Goal: Transaction & Acquisition: Obtain resource

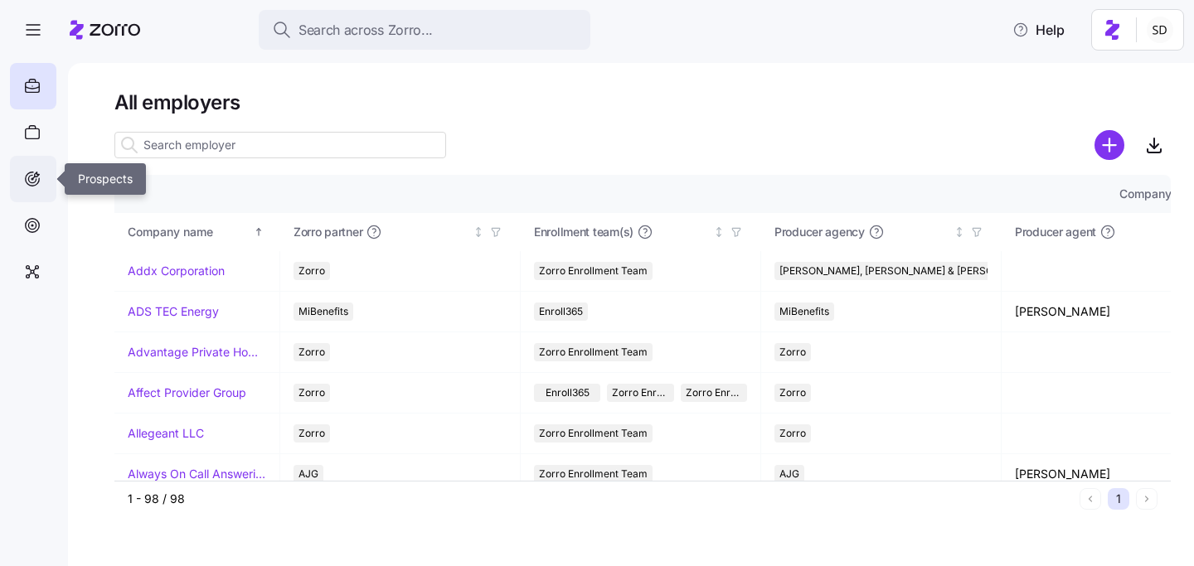
click at [32, 176] on icon at bounding box center [32, 179] width 18 height 20
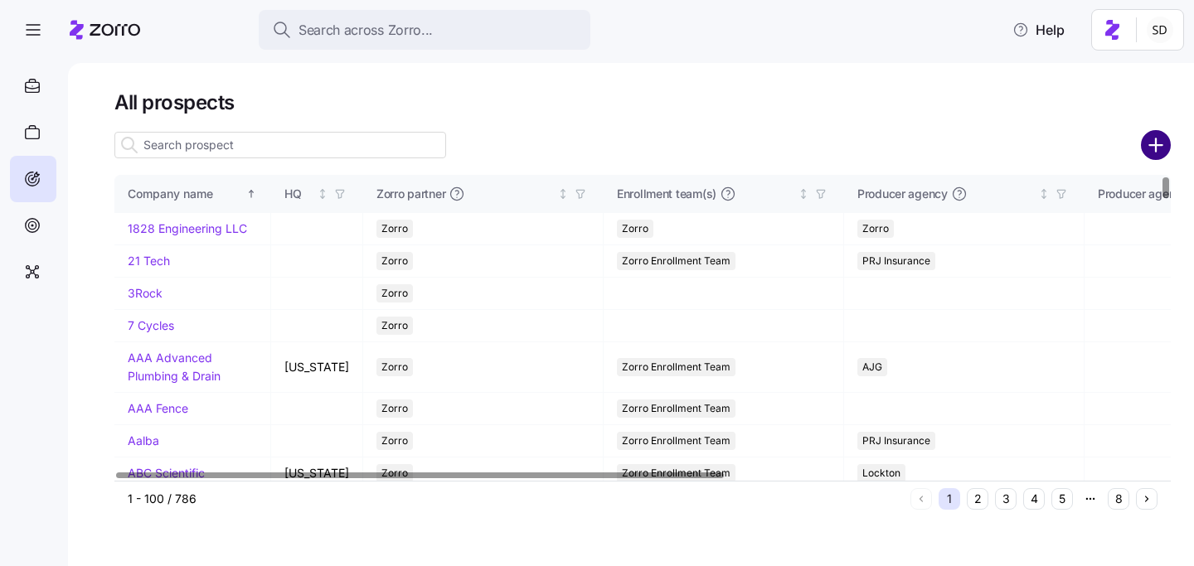
click at [1158, 142] on circle "add icon" at bounding box center [1156, 145] width 27 height 27
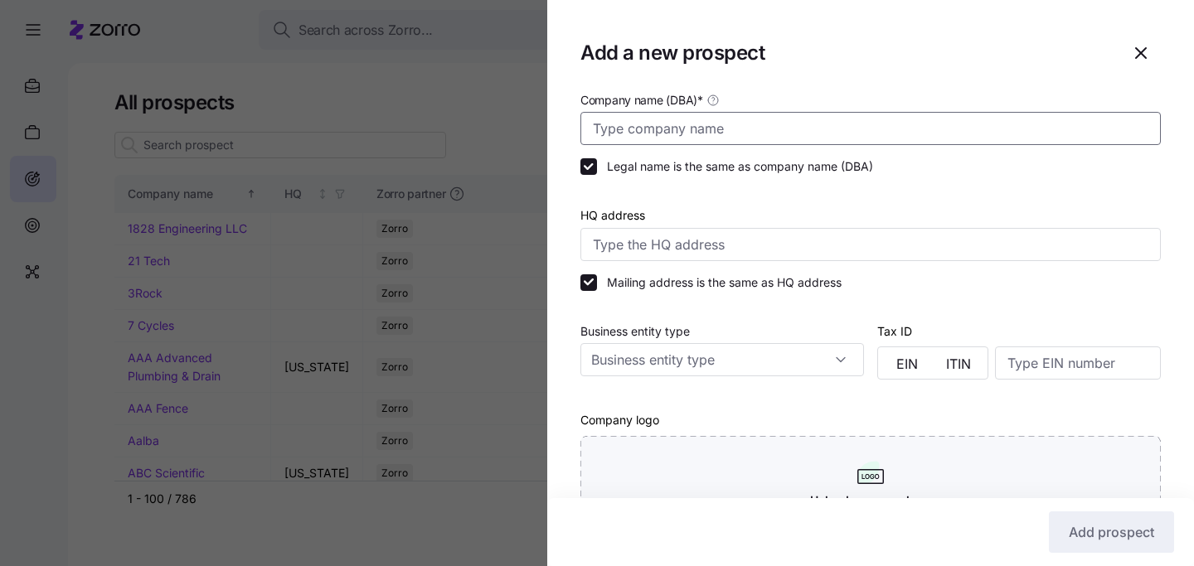
click at [784, 131] on input "Company name (DBA) *" at bounding box center [870, 128] width 580 height 33
type input "s"
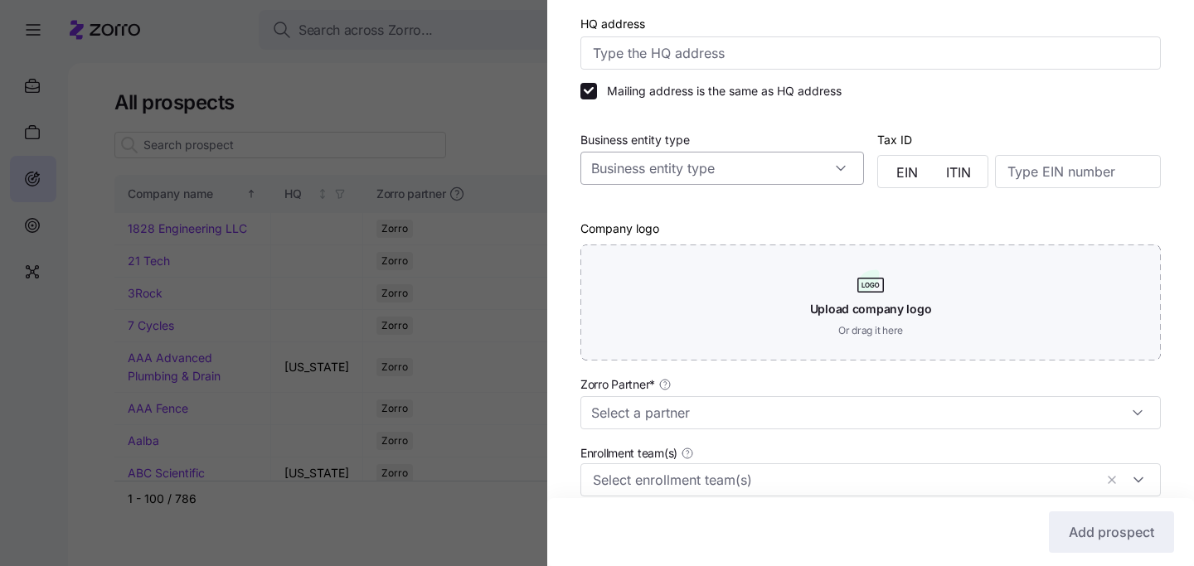
scroll to position [250, 0]
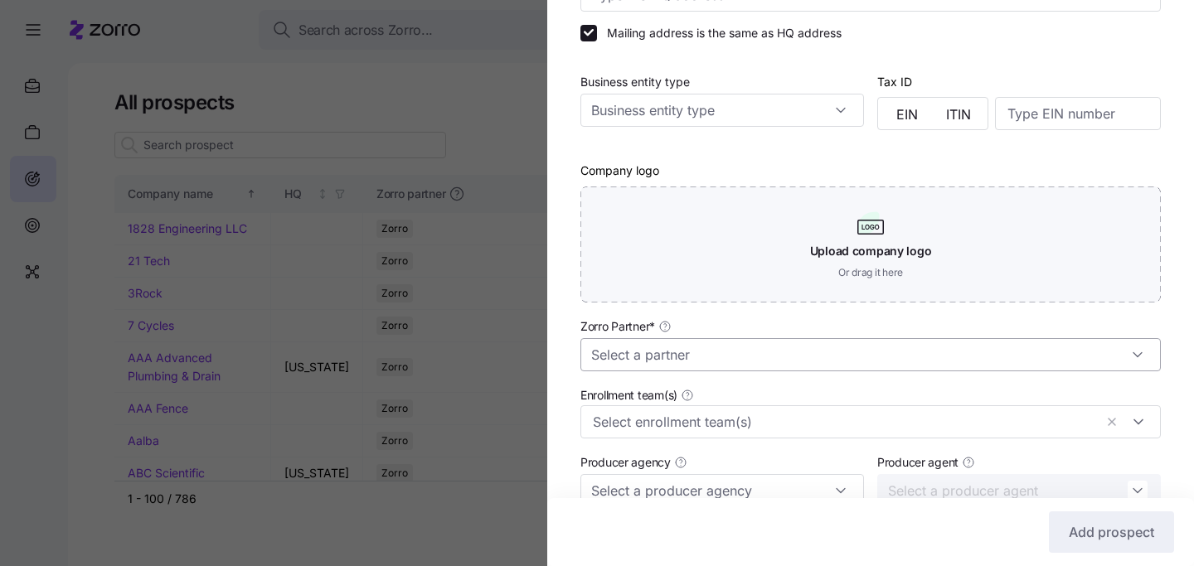
type input "[PERSON_NAME][GEOGRAPHIC_DATA]"
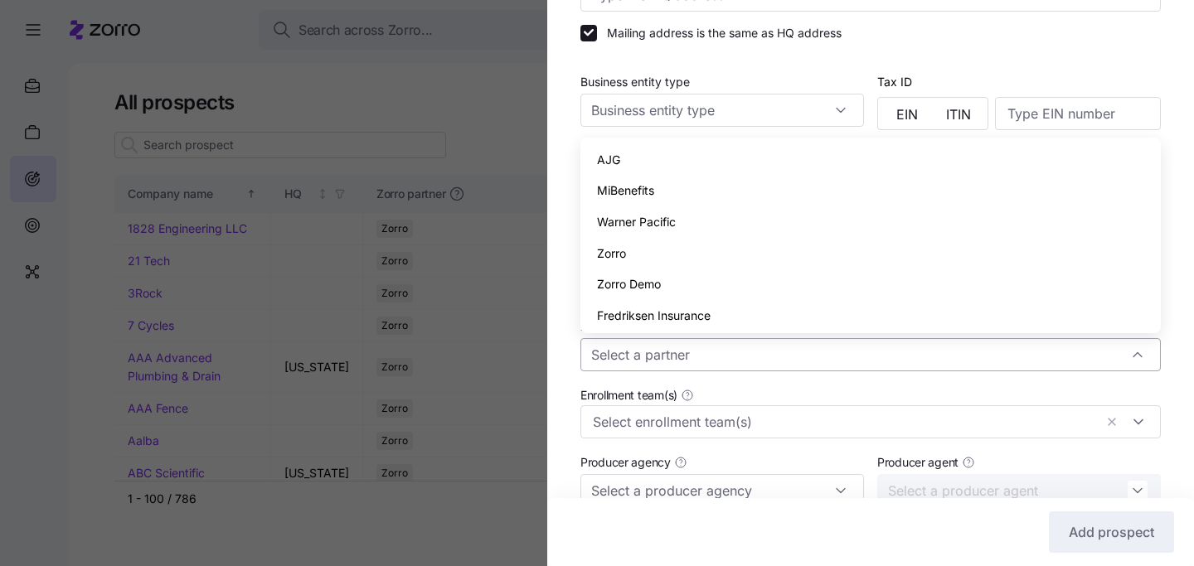
click at [814, 363] on input "Zorro Partner *" at bounding box center [870, 354] width 580 height 33
click at [710, 163] on div "AJG" at bounding box center [870, 160] width 567 height 32
type input "AJG"
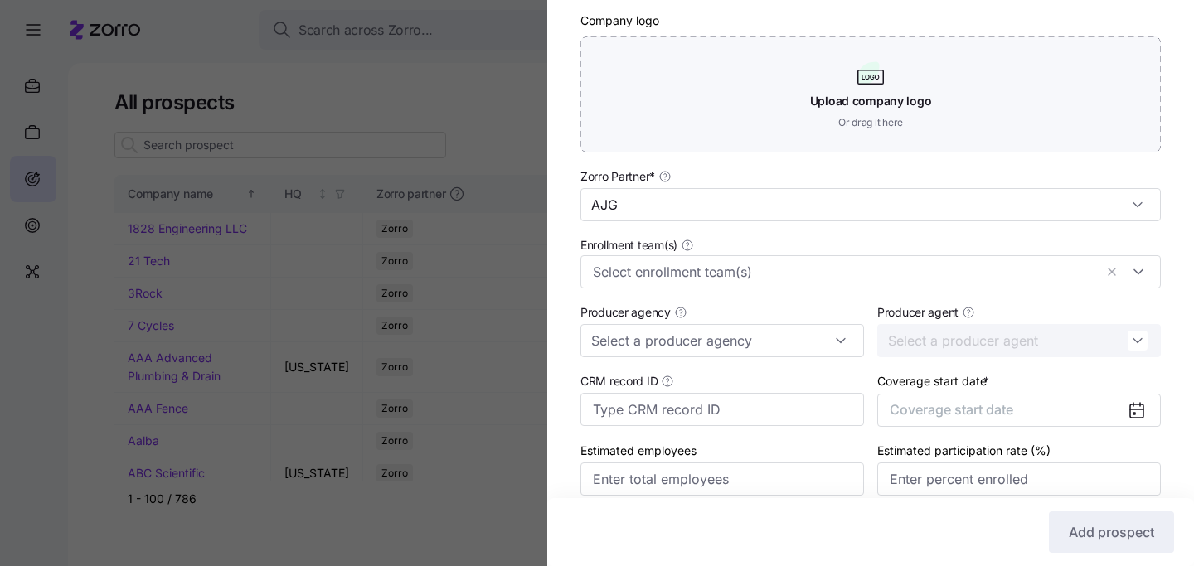
scroll to position [473, 0]
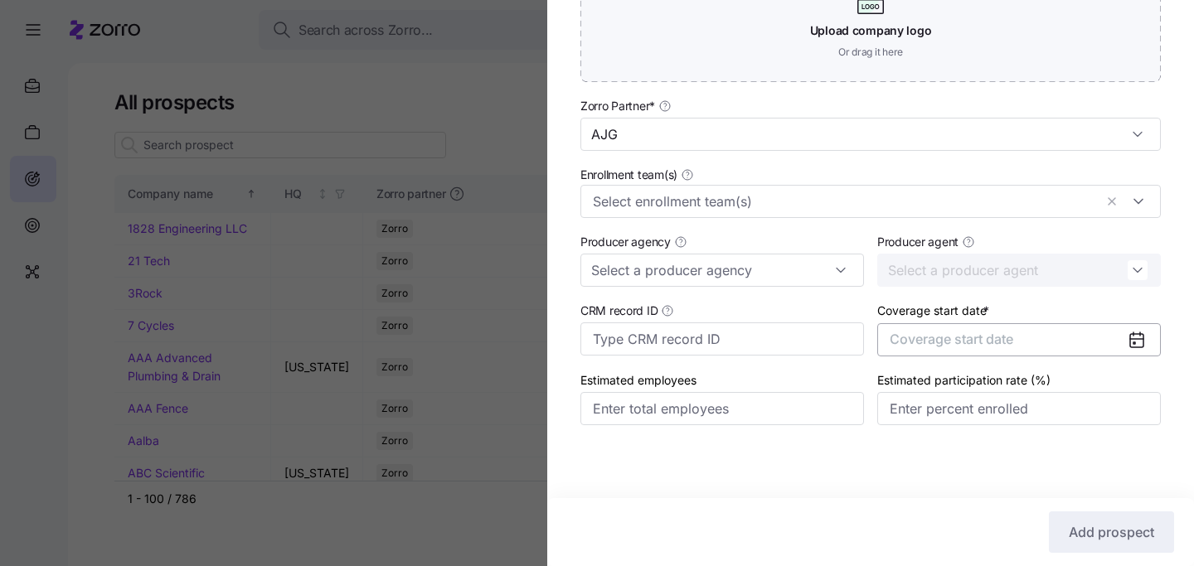
click at [999, 342] on span "Coverage start date" at bounding box center [952, 339] width 124 height 17
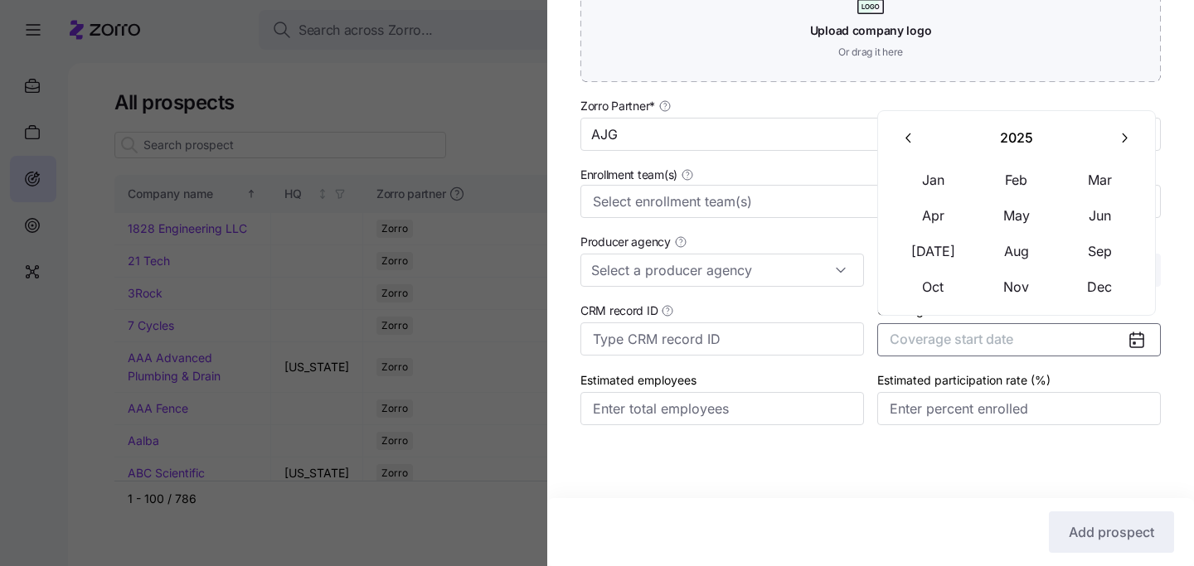
click at [1125, 134] on icon "button" at bounding box center [1124, 138] width 16 height 16
click at [929, 178] on button "Jan" at bounding box center [933, 180] width 83 height 35
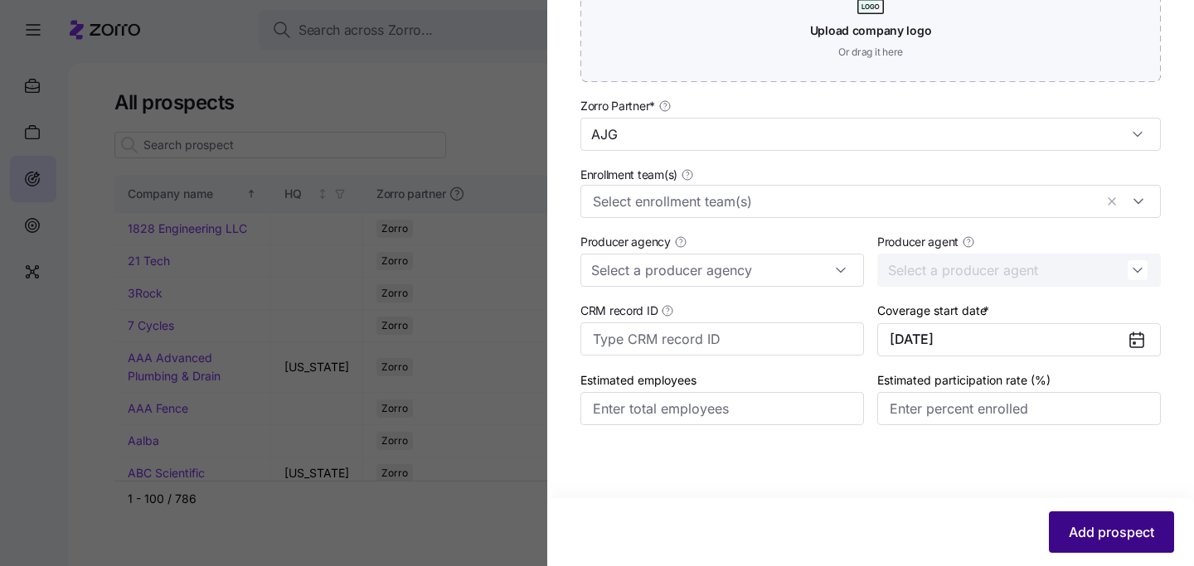
click at [1074, 526] on span "Add prospect" at bounding box center [1111, 532] width 85 height 20
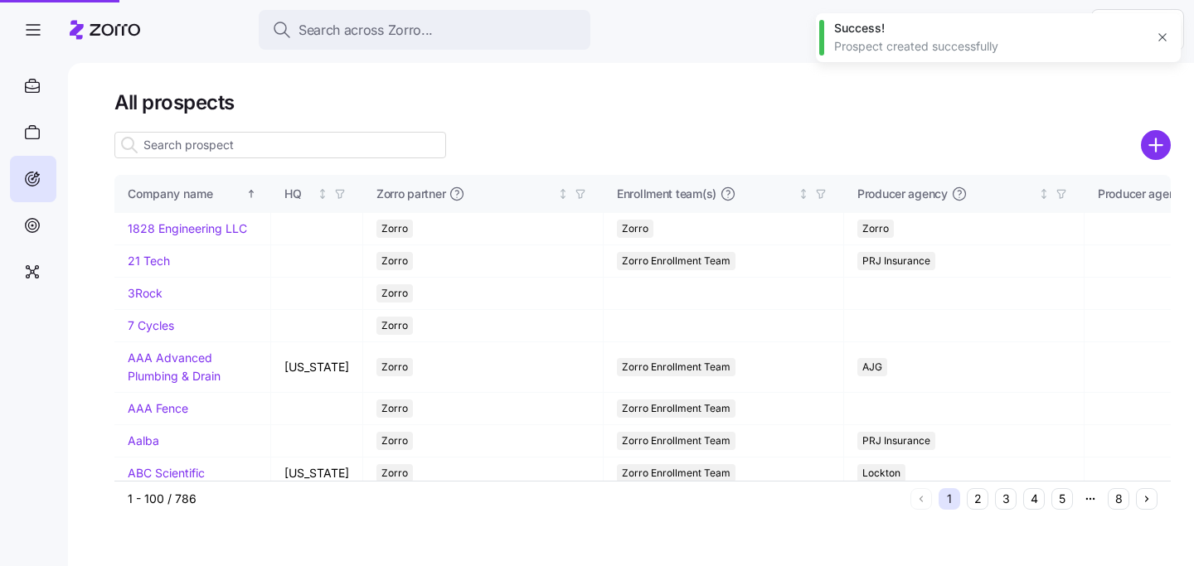
click at [211, 140] on div at bounding box center [597, 283] width 1194 height 566
click at [330, 148] on input at bounding box center [280, 145] width 332 height 27
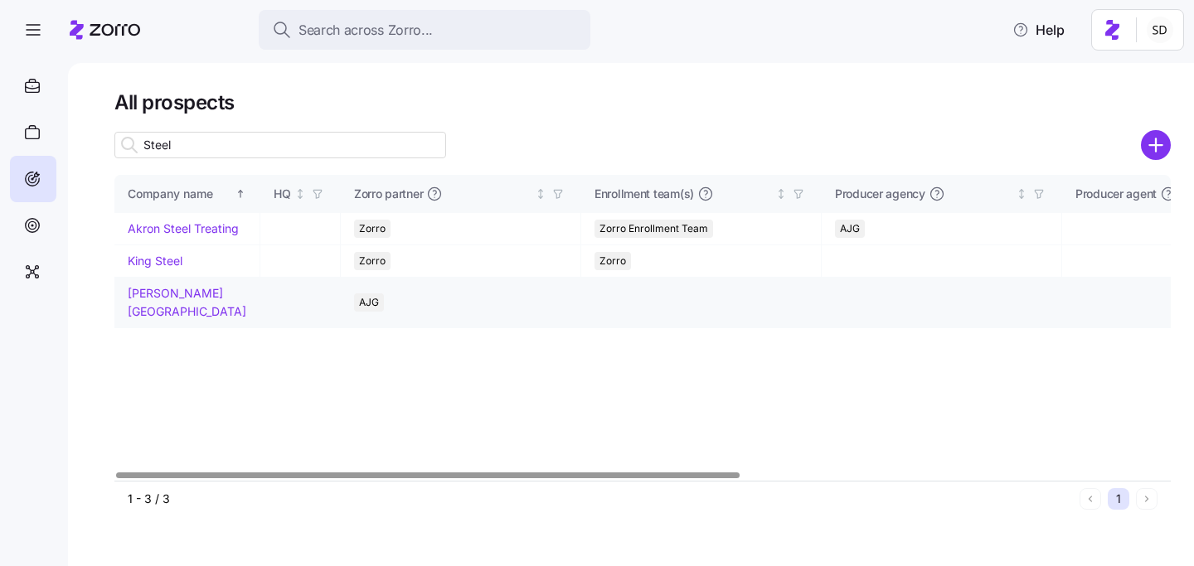
type input "Steel"
click at [164, 313] on link "[PERSON_NAME][GEOGRAPHIC_DATA]" at bounding box center [187, 302] width 119 height 32
click at [137, 303] on td "[PERSON_NAME][GEOGRAPHIC_DATA]" at bounding box center [187, 303] width 146 height 50
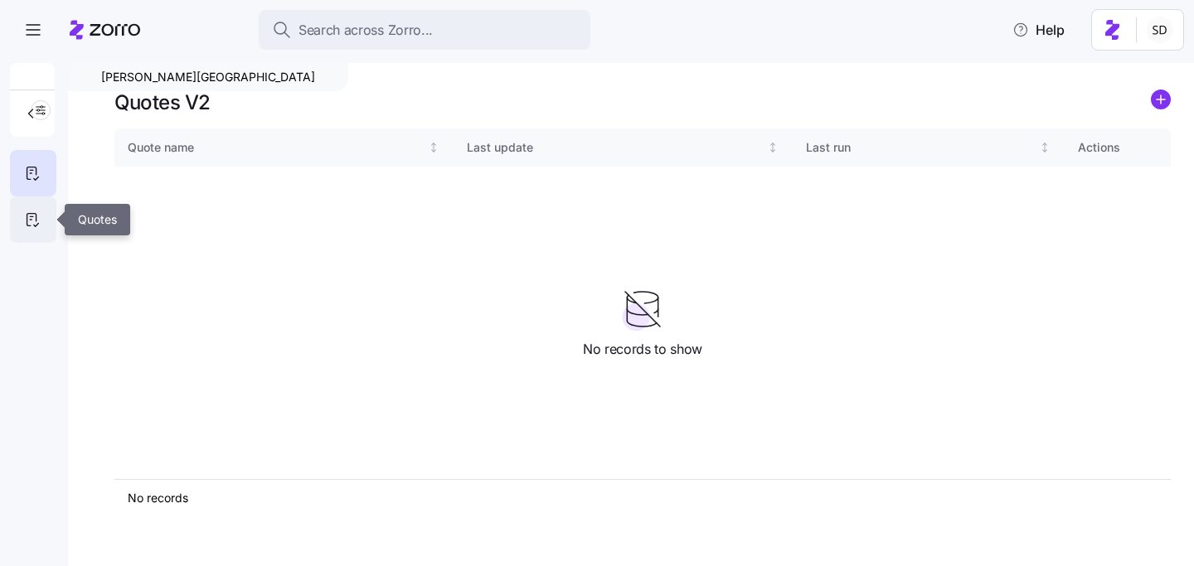
click at [44, 223] on div at bounding box center [33, 220] width 46 height 46
click at [1159, 98] on circle "add icon" at bounding box center [1161, 99] width 18 height 18
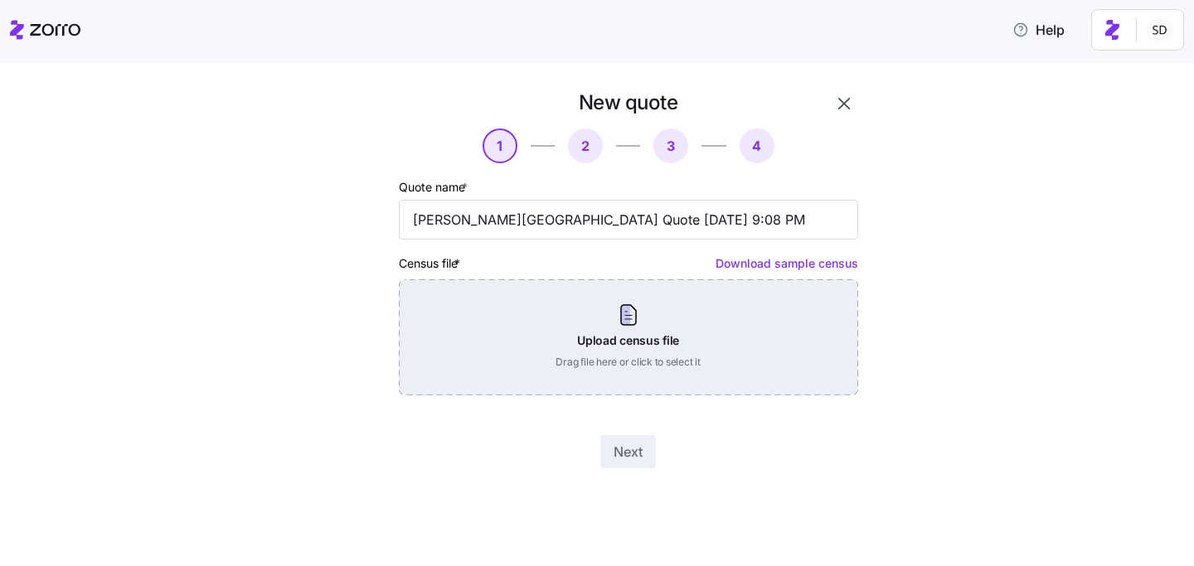
click at [707, 363] on div "Upload census file Drag file here or click to select it" at bounding box center [628, 337] width 459 height 116
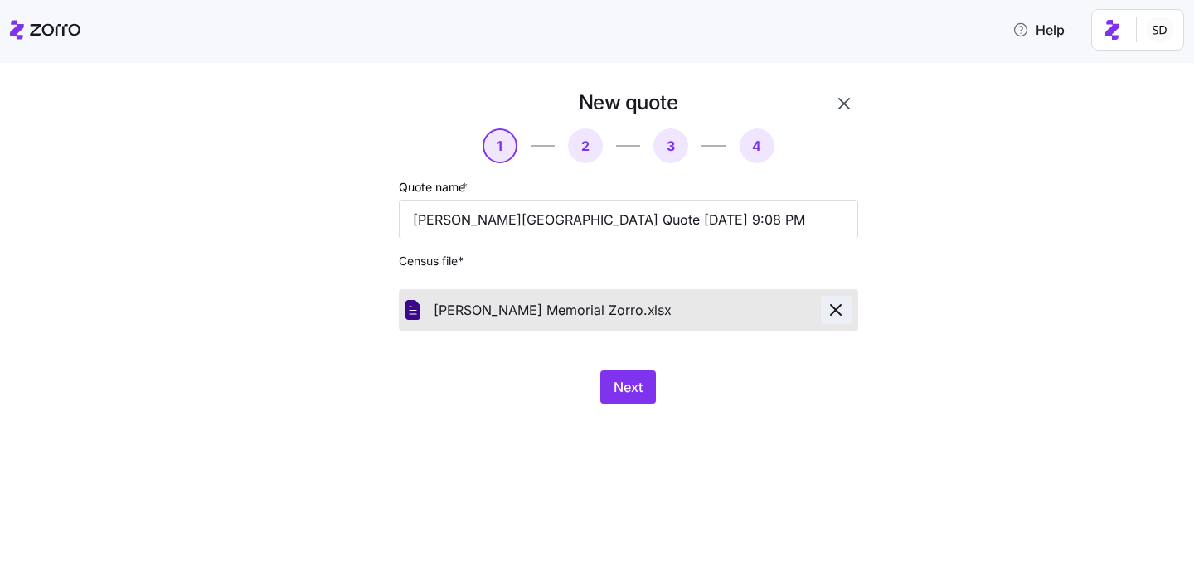
click at [841, 313] on icon "button" at bounding box center [836, 310] width 20 height 20
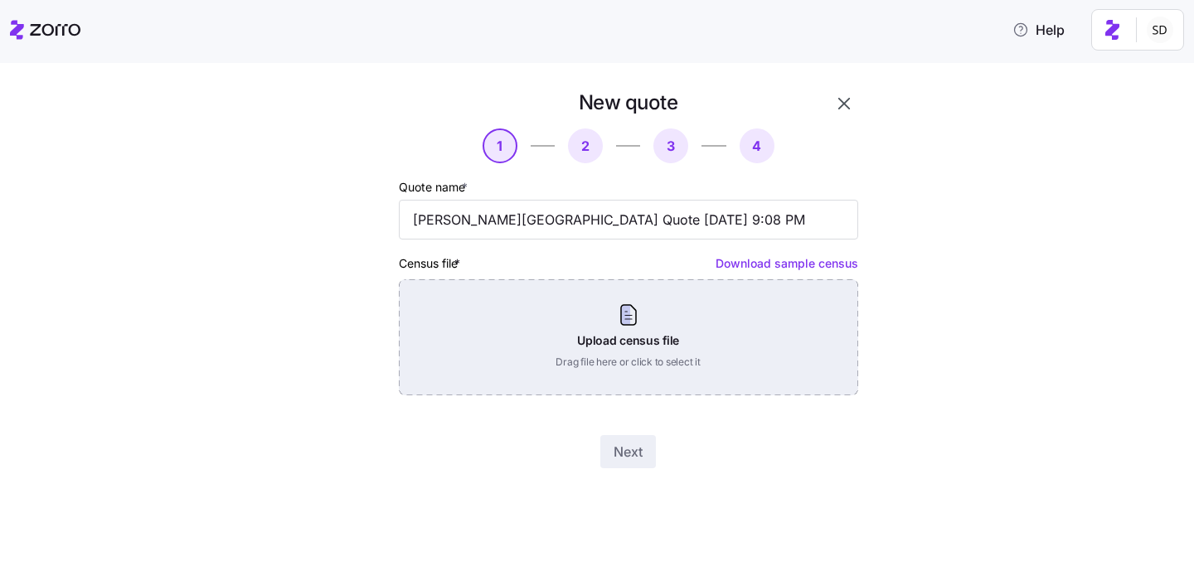
click at [641, 320] on div "Upload census file Drag file here or click to select it" at bounding box center [628, 337] width 459 height 116
click at [631, 324] on div "Upload census file Drag file here or click to select it" at bounding box center [628, 337] width 459 height 116
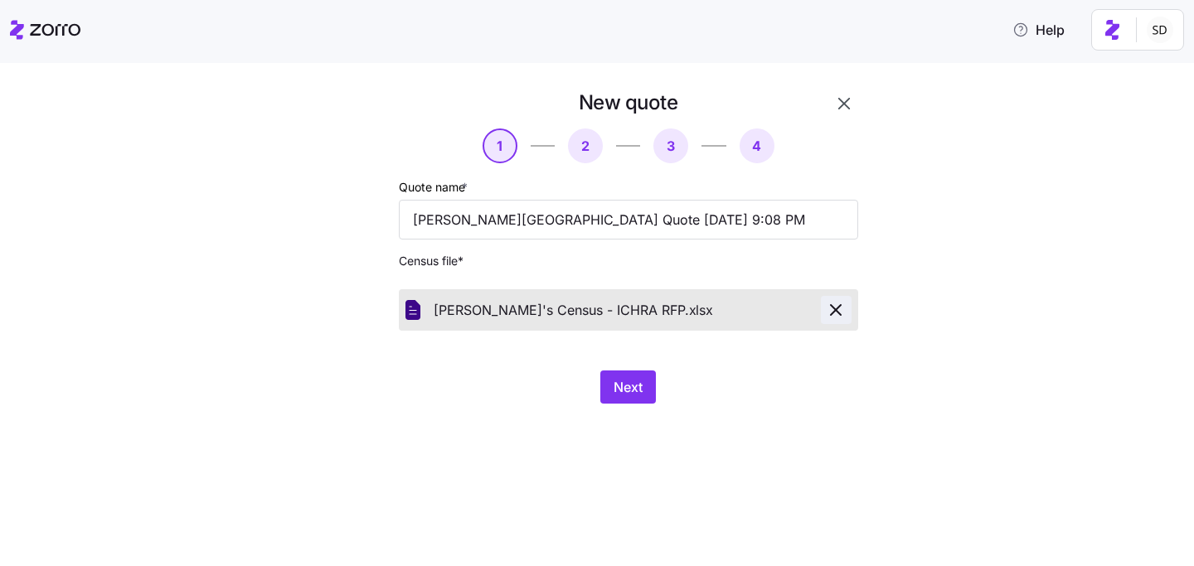
click at [836, 308] on icon "button" at bounding box center [836, 310] width 20 height 20
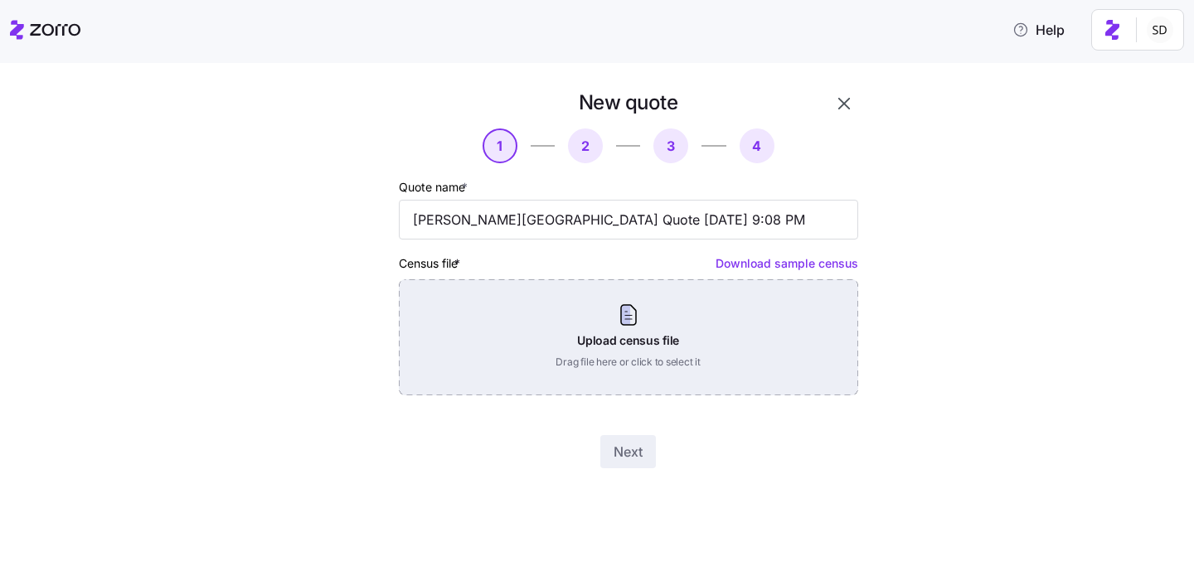
click at [615, 332] on div "Upload census file Drag file here or click to select it" at bounding box center [628, 337] width 459 height 116
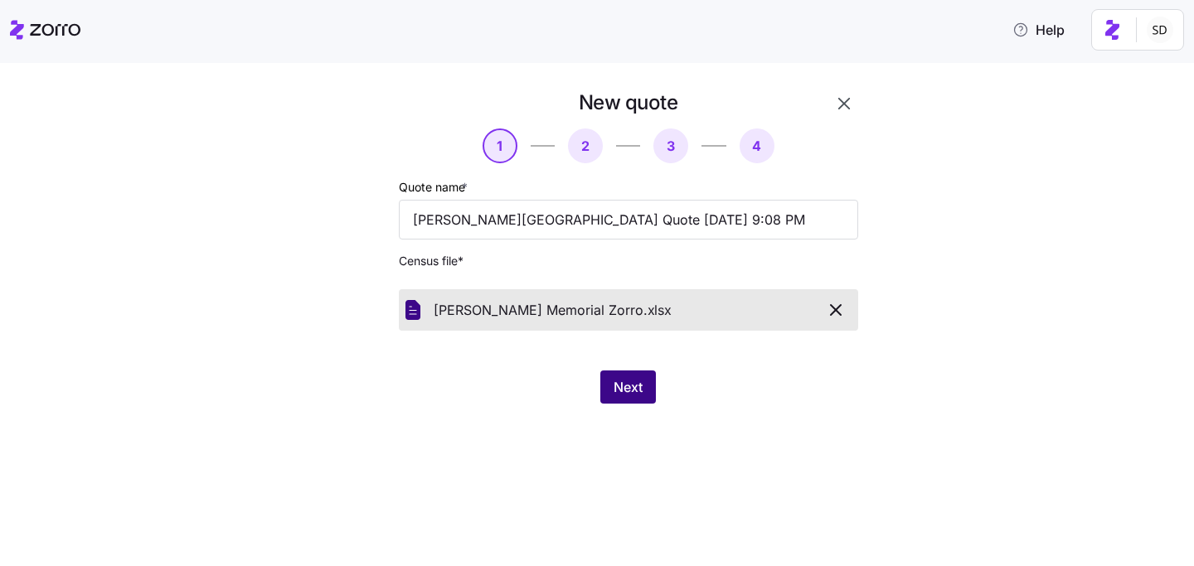
click at [626, 391] on span "Next" at bounding box center [628, 387] width 29 height 20
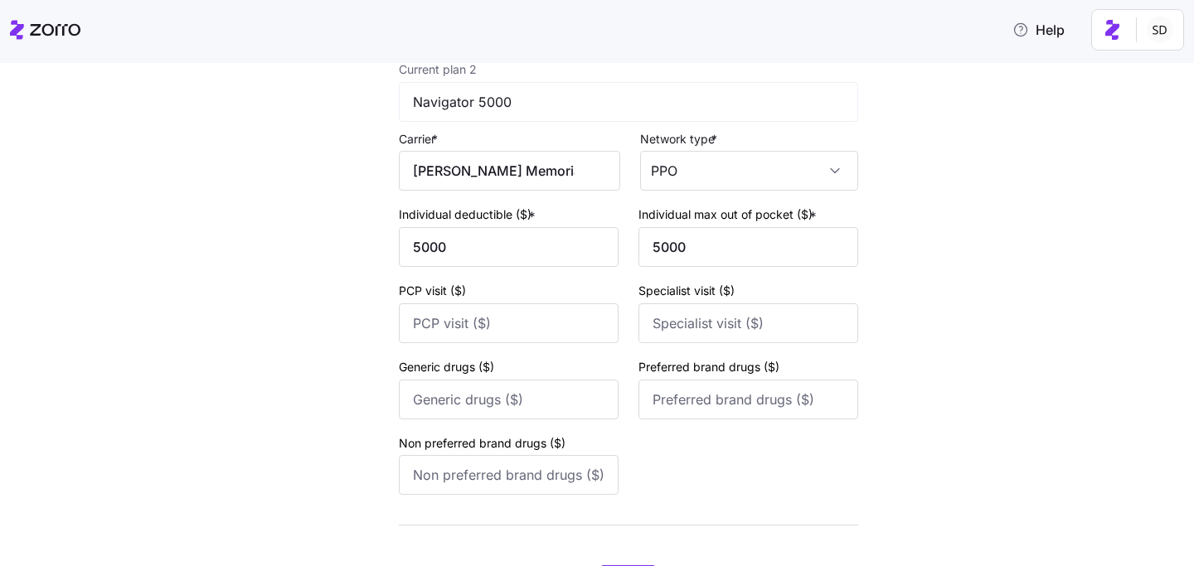
scroll to position [729, 0]
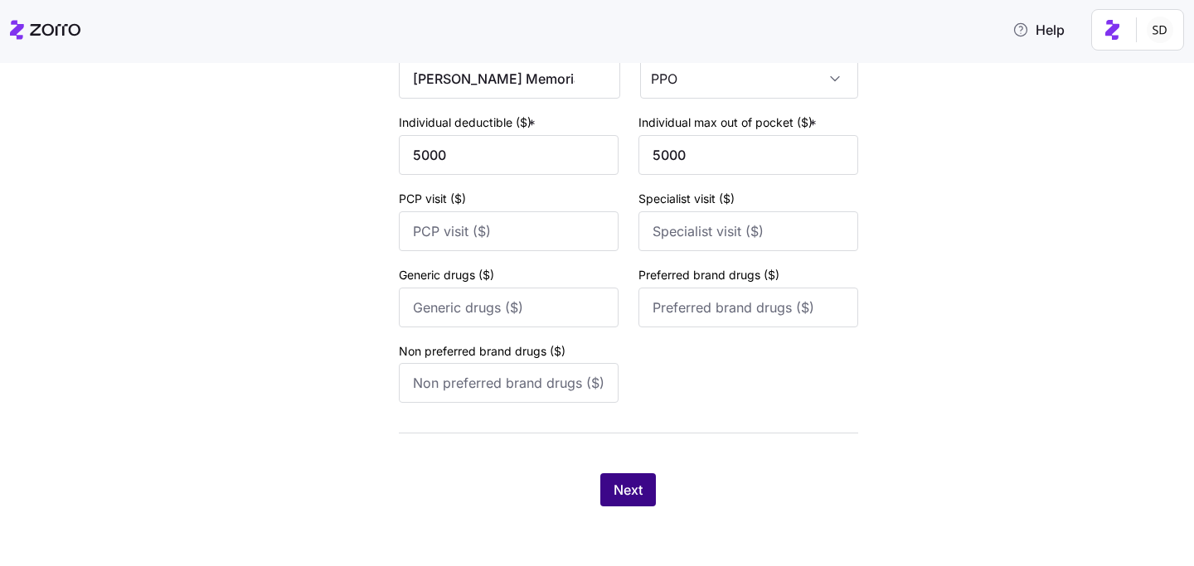
click at [629, 482] on span "Next" at bounding box center [628, 490] width 29 height 20
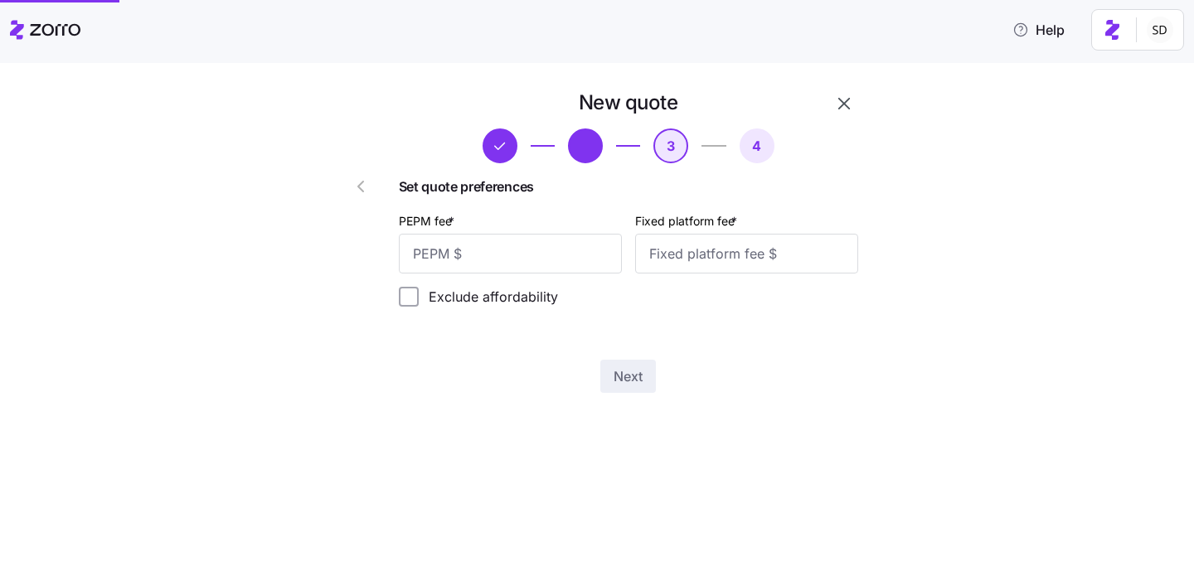
scroll to position [0, 0]
click at [543, 260] on input "PEPM fee *" at bounding box center [510, 254] width 223 height 40
type input "50"
click at [724, 250] on input "Fixed platform fee *" at bounding box center [746, 254] width 223 height 40
type input "100"
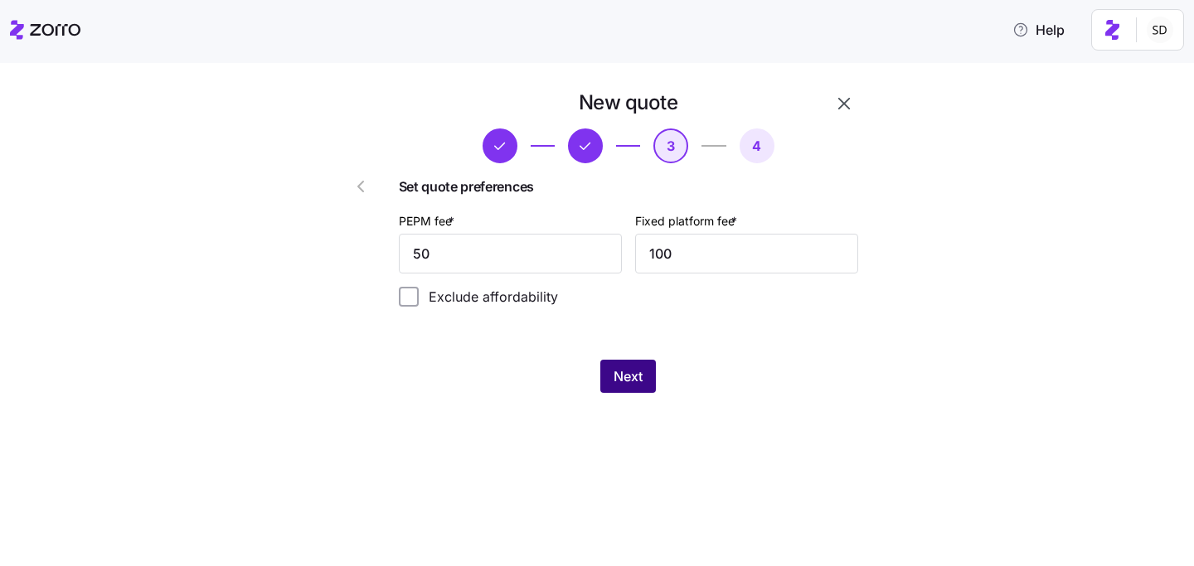
click at [622, 376] on span "Next" at bounding box center [628, 376] width 29 height 20
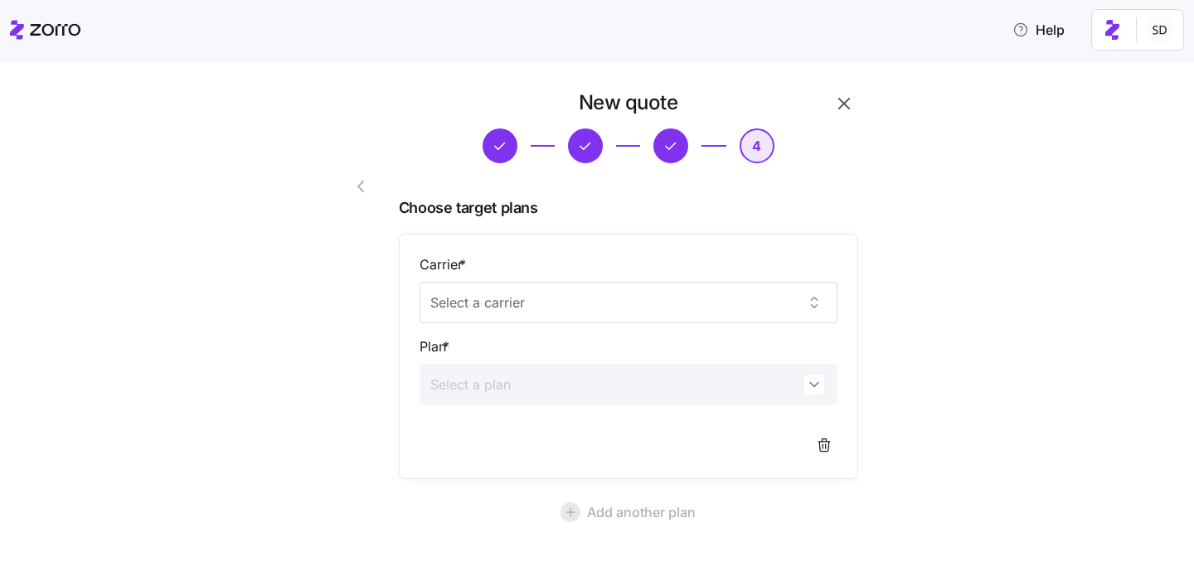
scroll to position [148, 0]
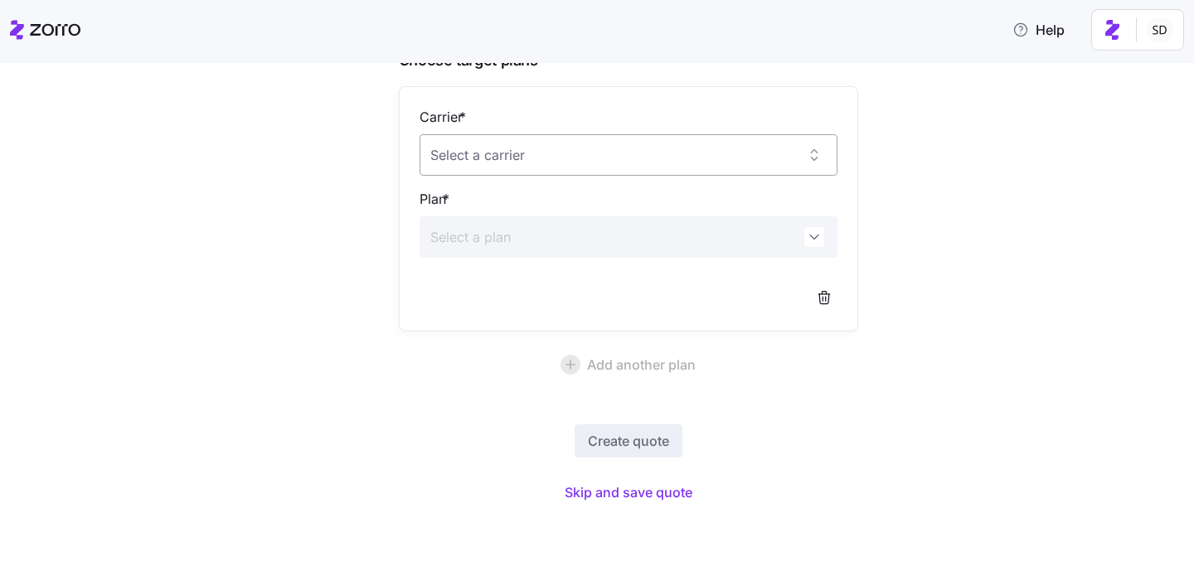
click at [657, 151] on input "Carrier *" at bounding box center [629, 154] width 418 height 41
type input "s"
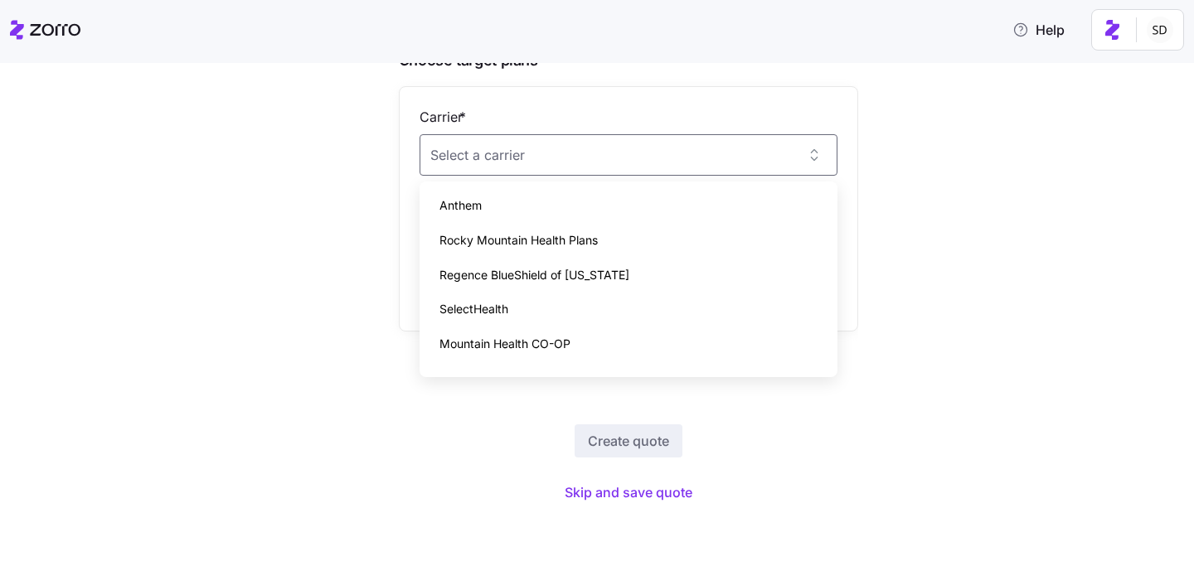
click at [1103, 366] on div "New quote 4 Choose target plans Carrier * Plan * Add another plan Create quote …" at bounding box center [608, 234] width 1124 height 585
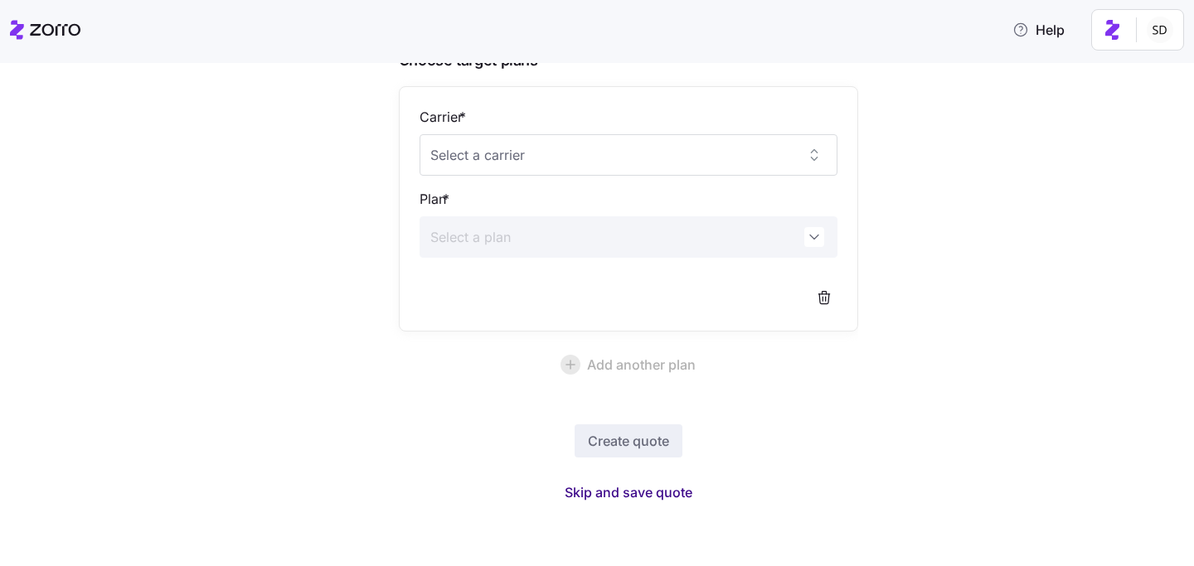
click at [630, 489] on span "Skip and save quote" at bounding box center [629, 493] width 128 height 20
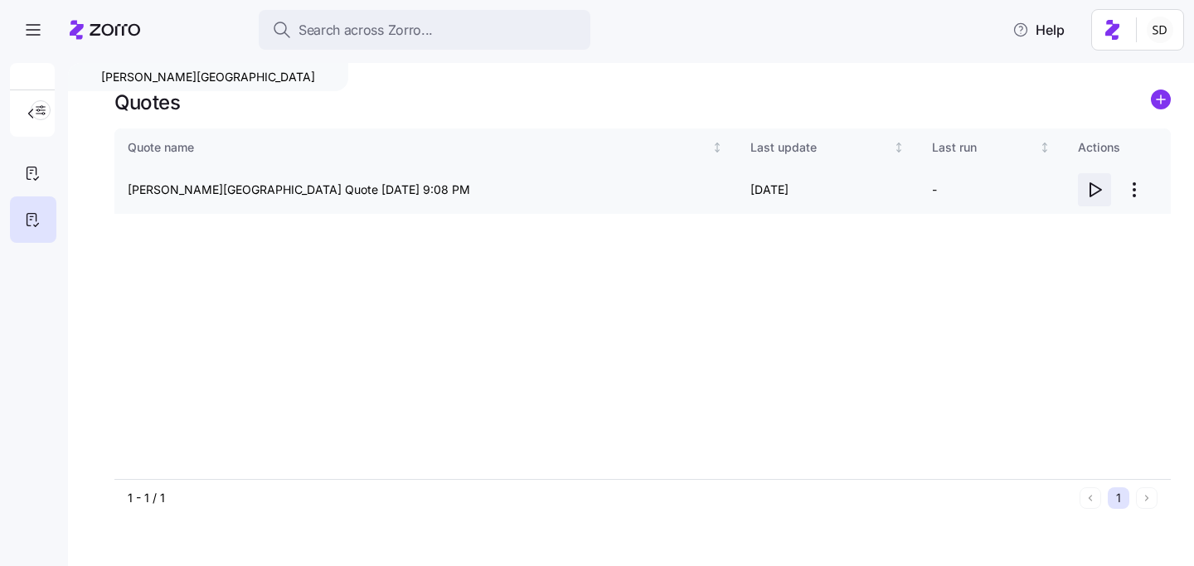
click at [1085, 189] on icon "button" at bounding box center [1095, 190] width 20 height 20
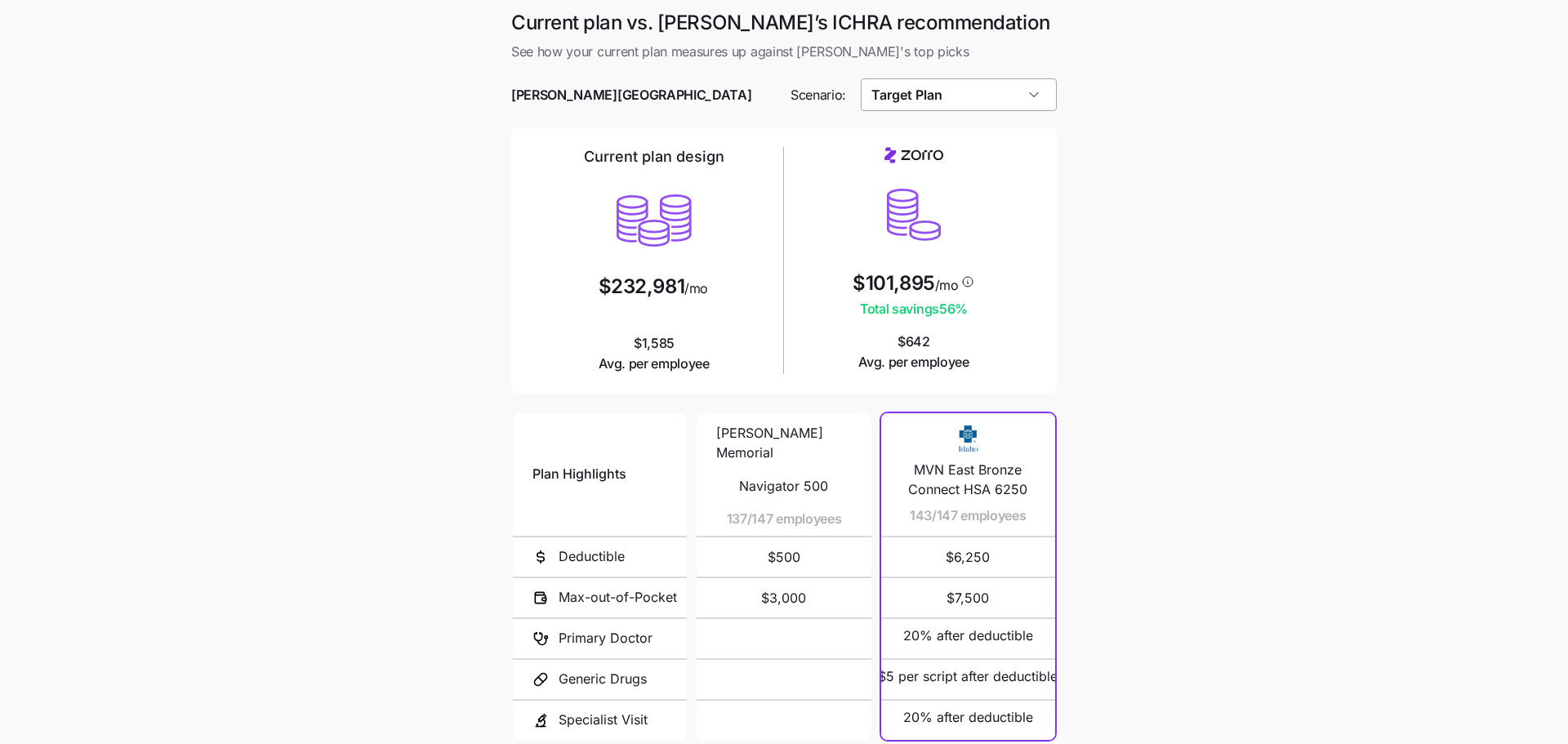
click at [990, 94] on input "Target Plan" at bounding box center [959, 95] width 197 height 33
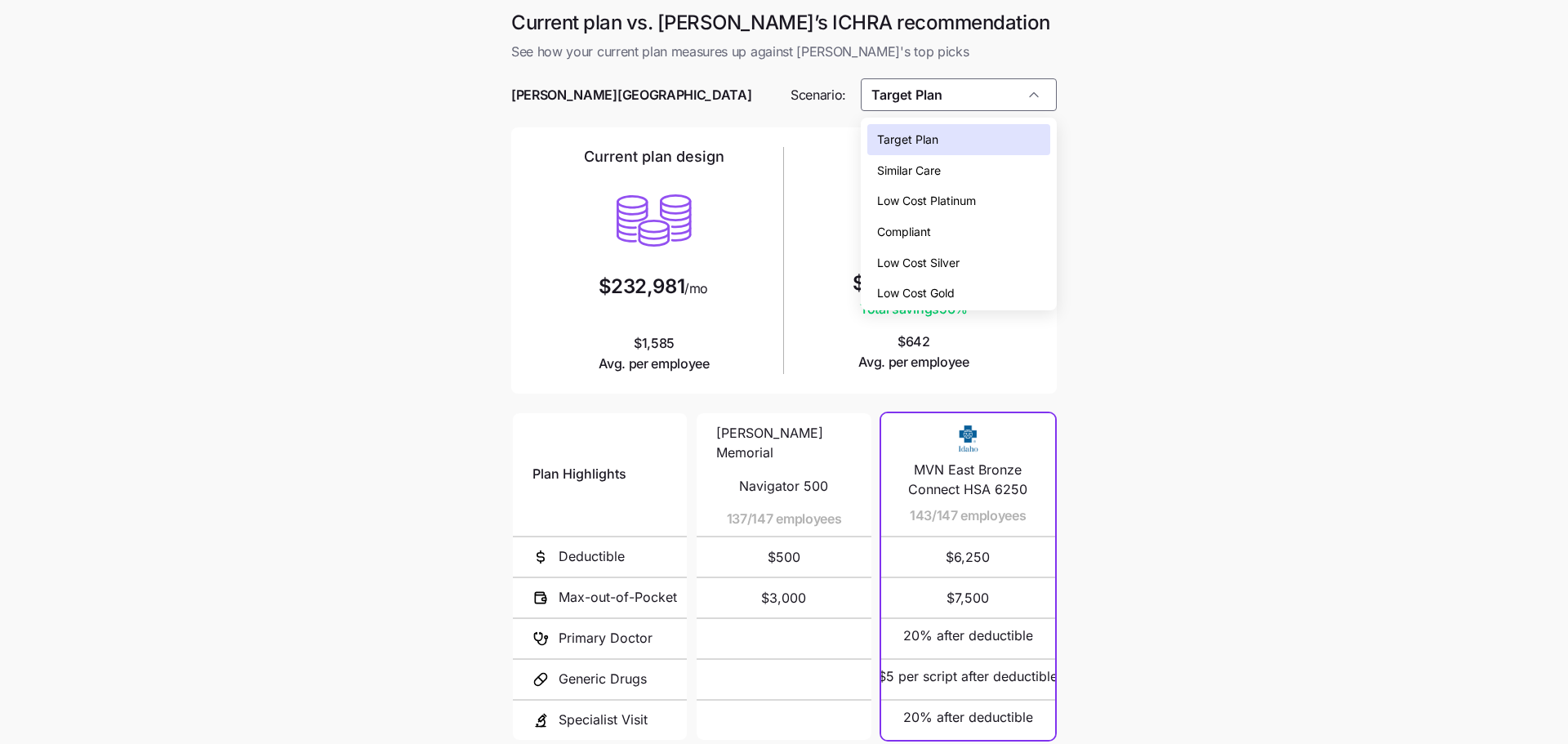
click at [978, 195] on div "Low Cost Platinum" at bounding box center [959, 201] width 184 height 32
type input "Low Cost Platinum"
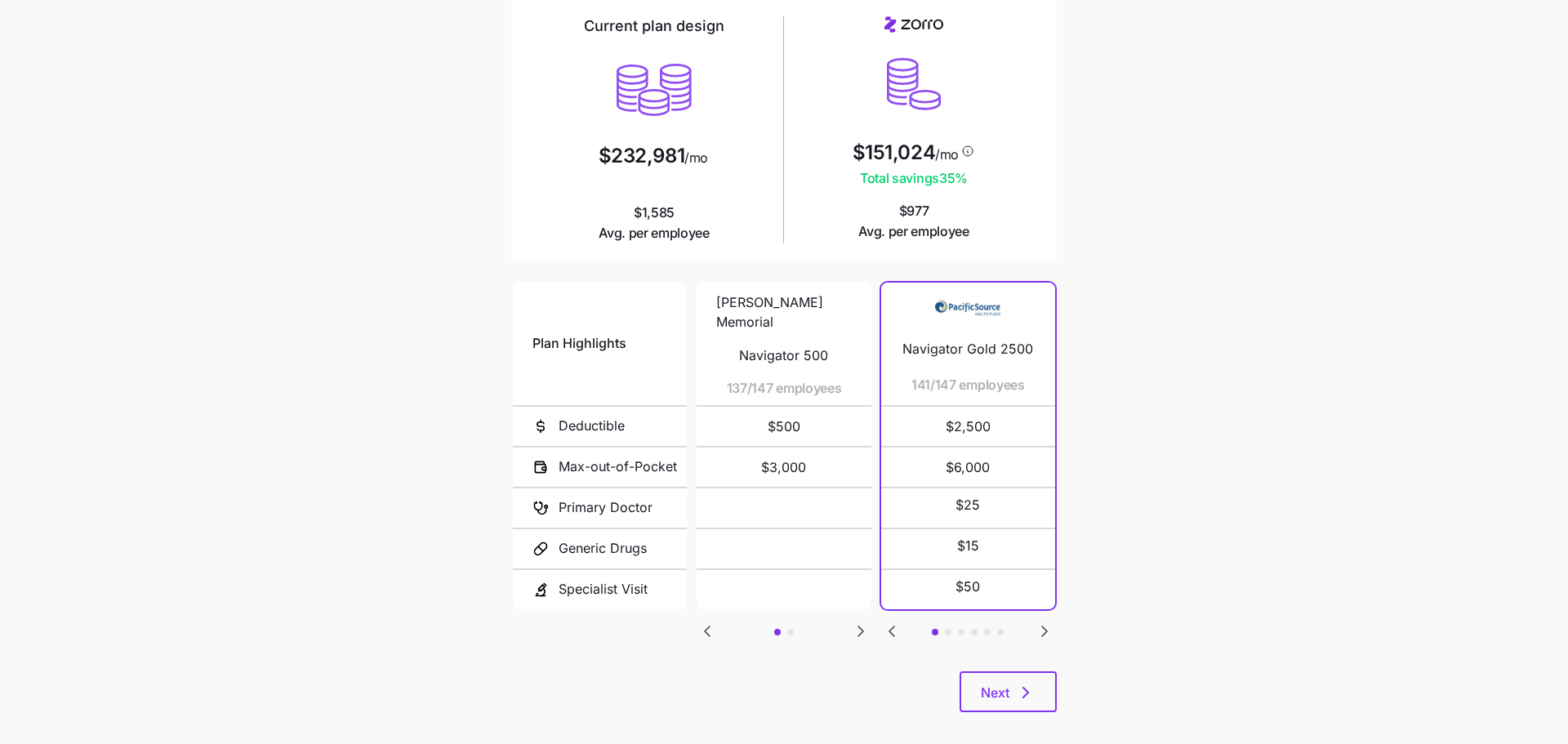
scroll to position [147, 0]
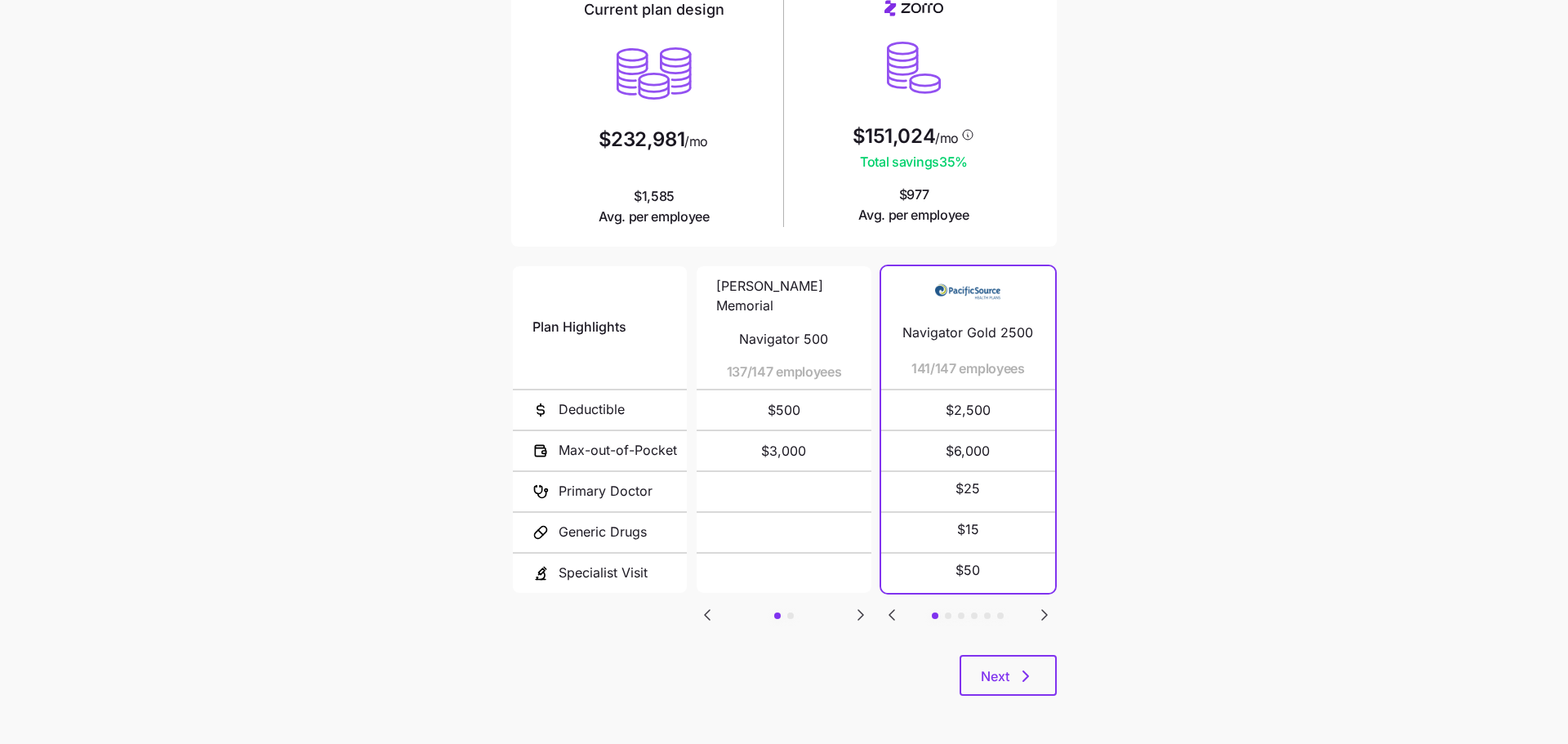
click at [1045, 612] on icon "Go to next slide" at bounding box center [1044, 615] width 5 height 10
click at [886, 605] on icon "Go to previous slide" at bounding box center [891, 615] width 20 height 20
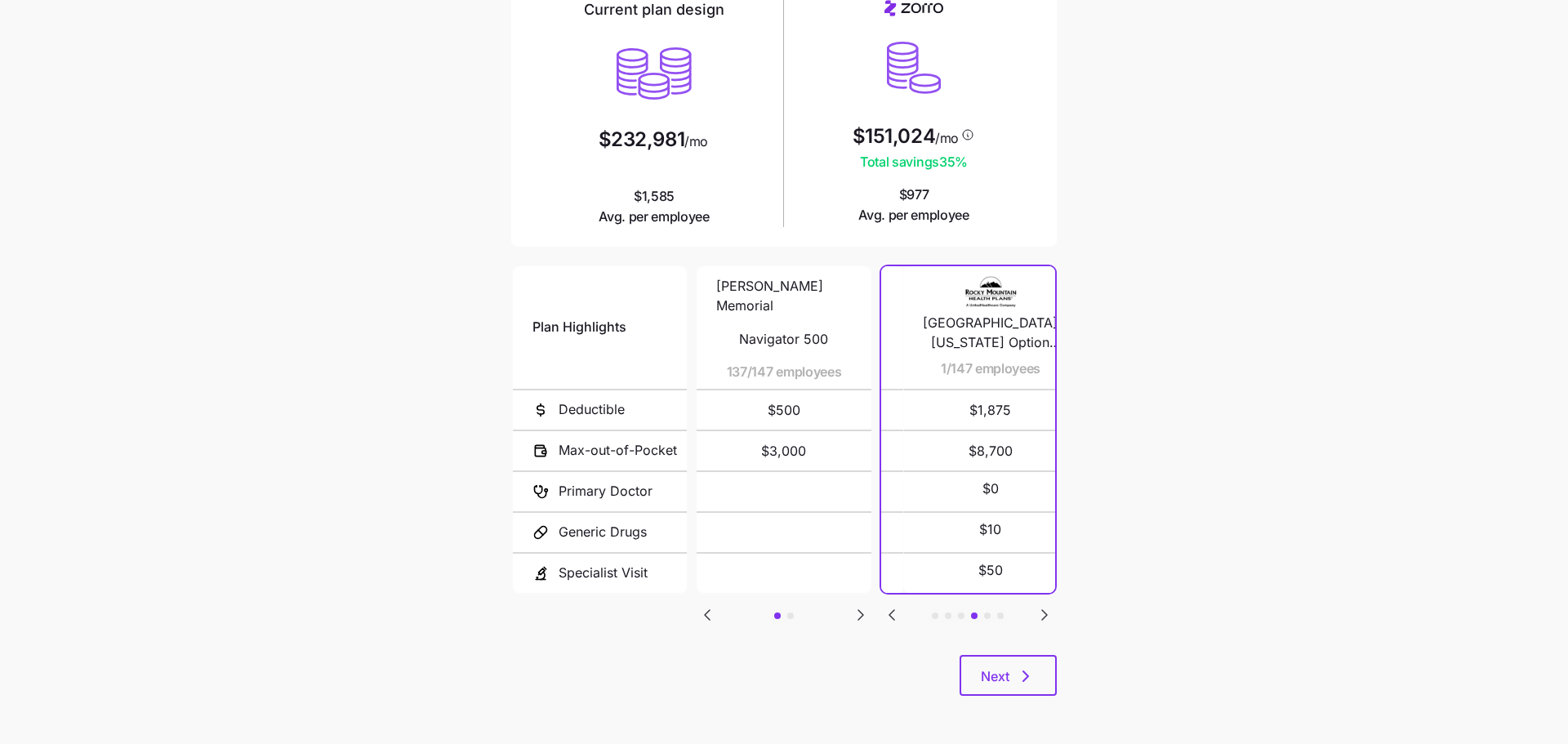
click at [886, 605] on icon "Go to previous slide" at bounding box center [891, 615] width 20 height 20
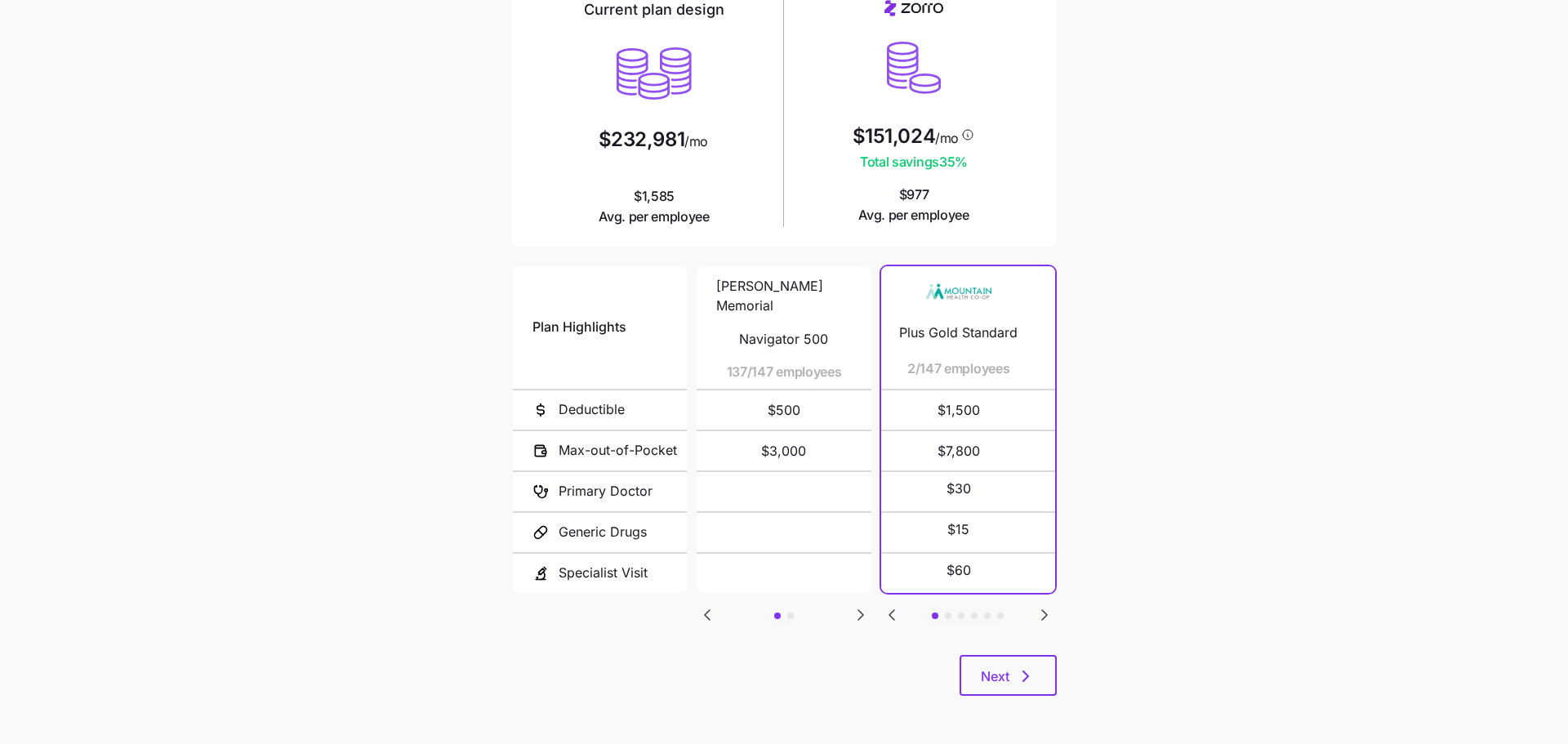
click at [886, 605] on icon "Go to previous slide" at bounding box center [891, 615] width 20 height 20
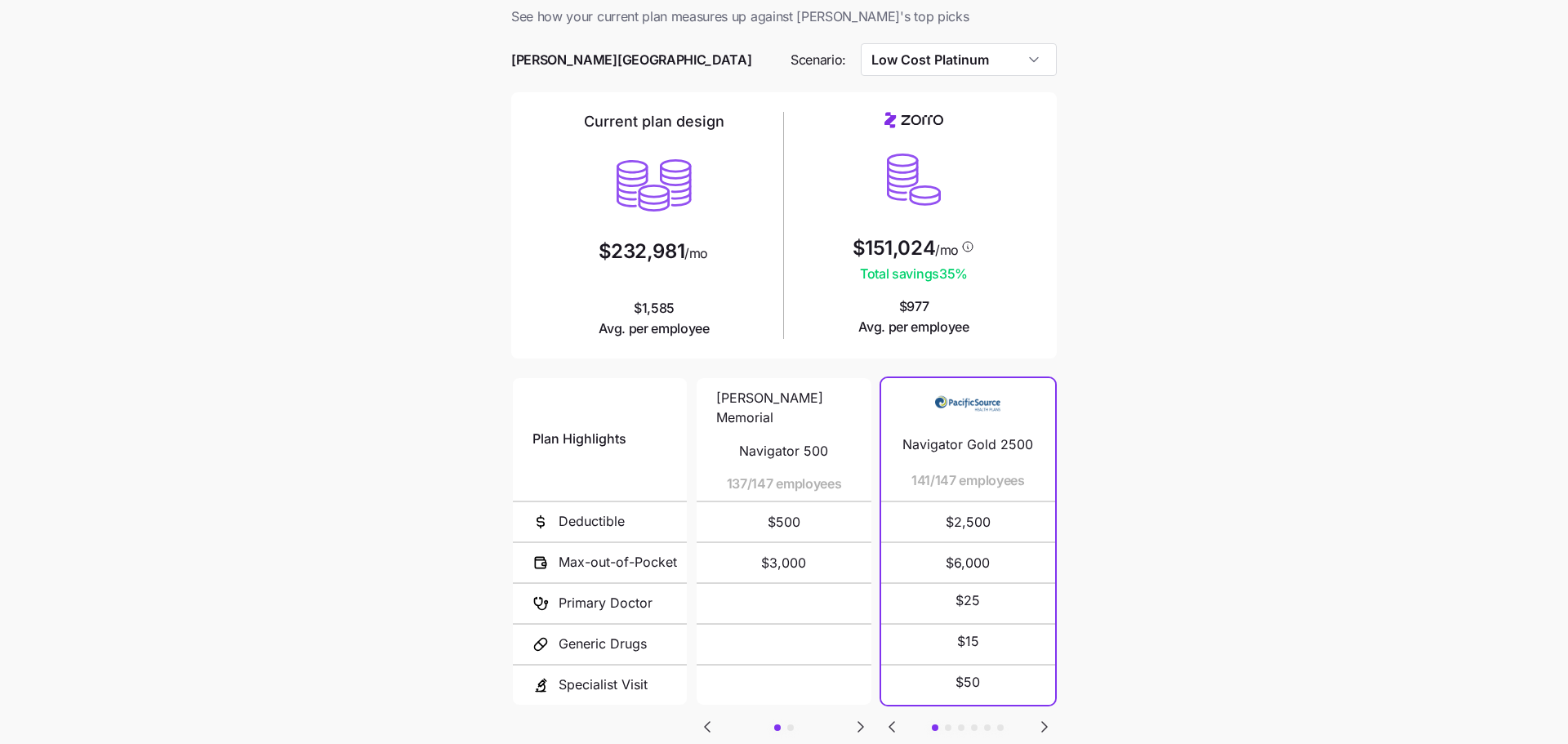
scroll to position [0, 0]
